Goal: Task Accomplishment & Management: Use online tool/utility

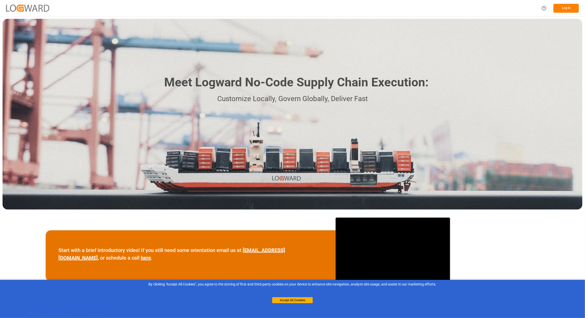
click at [569, 8] on button "Log In" at bounding box center [566, 8] width 25 height 9
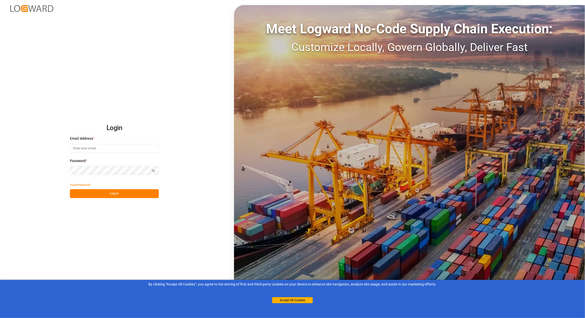
click at [114, 146] on input at bounding box center [114, 148] width 89 height 9
type input "[EMAIL_ADDRESS][PERSON_NAME][DOMAIN_NAME]"
click at [0, 121] on html "Login Email Address * [EMAIL_ADDRESS][PERSON_NAME][DOMAIN_NAME] Password * Show…" at bounding box center [292, 159] width 585 height 318
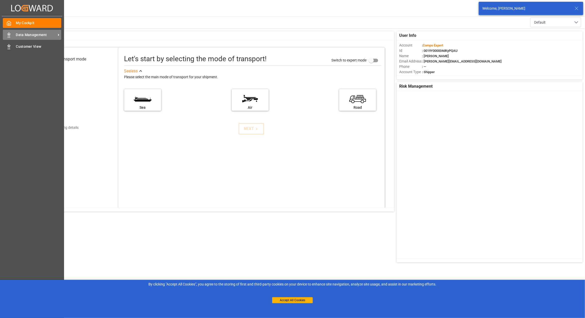
click at [13, 36] on div "Data Management Data Management" at bounding box center [32, 35] width 58 height 10
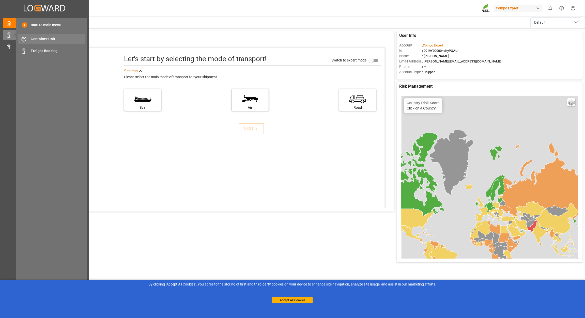
click at [50, 40] on span "Container Unit" at bounding box center [58, 38] width 55 height 5
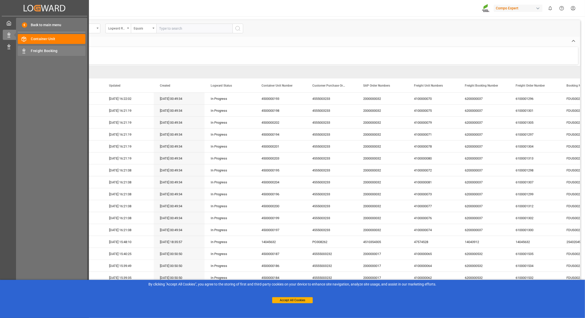
click at [33, 49] on span "Freight Booking" at bounding box center [58, 50] width 55 height 5
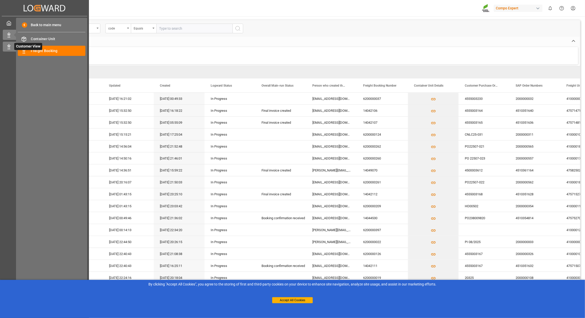
click at [10, 48] on icon at bounding box center [8, 46] width 5 height 5
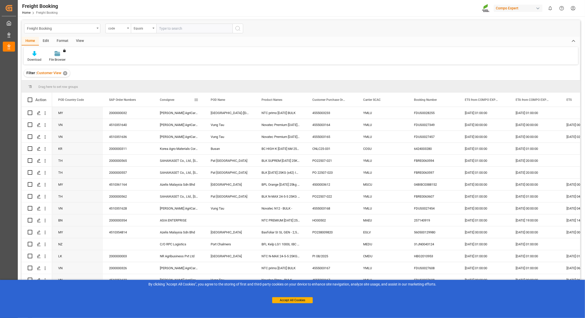
click at [197, 100] on span at bounding box center [196, 100] width 5 height 5
click at [219, 148] on span "Group by Consignee" at bounding box center [219, 149] width 39 height 10
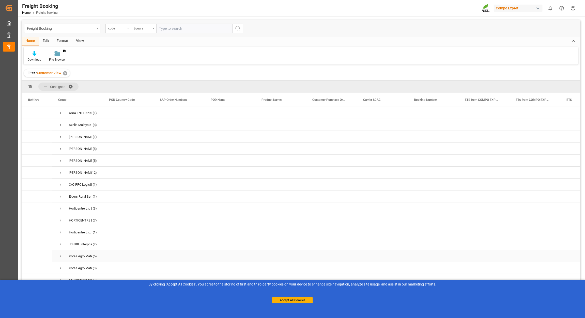
click at [84, 254] on div "Korea Agro Materials Corp." at bounding box center [80, 257] width 23 height 12
click at [61, 256] on span "Press SPACE to select this row." at bounding box center [60, 256] width 5 height 5
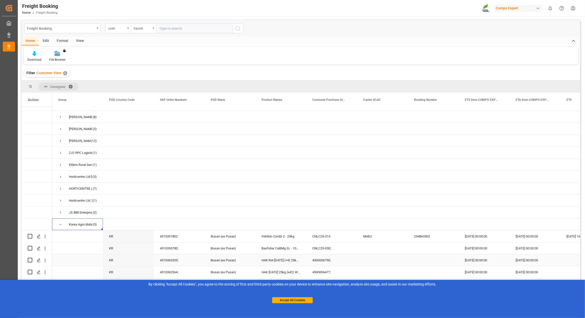
scroll to position [75, 0]
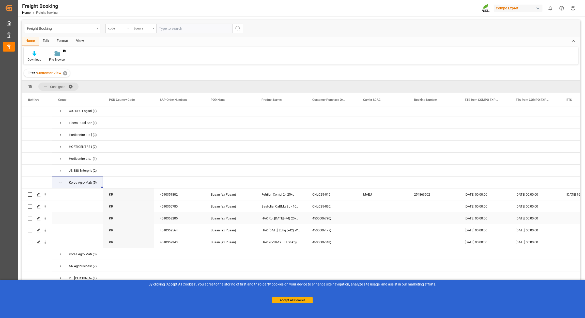
click at [195, 216] on div "4510363205;" at bounding box center [179, 219] width 51 height 12
click at [187, 230] on div "4510362564;" at bounding box center [179, 230] width 51 height 12
click at [187, 242] on div "4510362343;" at bounding box center [179, 242] width 51 height 12
click at [87, 255] on div "Korea Agro Materials Corp., [STREET_ADDRESS][PERSON_NAME]" at bounding box center [80, 255] width 23 height 12
click at [60, 253] on span "Press SPACE to select this row." at bounding box center [60, 254] width 5 height 5
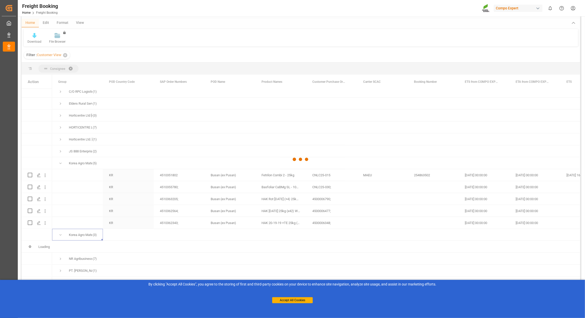
scroll to position [64, 0]
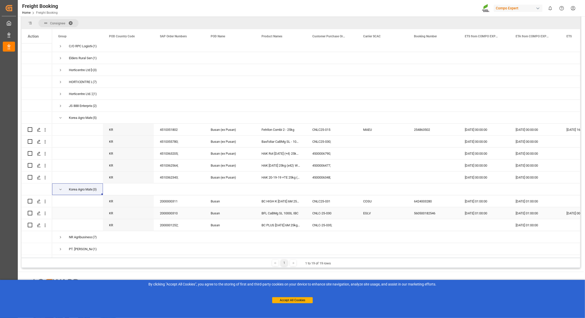
drag, startPoint x: 246, startPoint y: 217, endPoint x: 581, endPoint y: 249, distance: 336.6
click at [246, 217] on div "Busan" at bounding box center [230, 213] width 51 height 12
click at [234, 228] on div "Busan" at bounding box center [230, 225] width 51 height 12
